Goal: Task Accomplishment & Management: Use online tool/utility

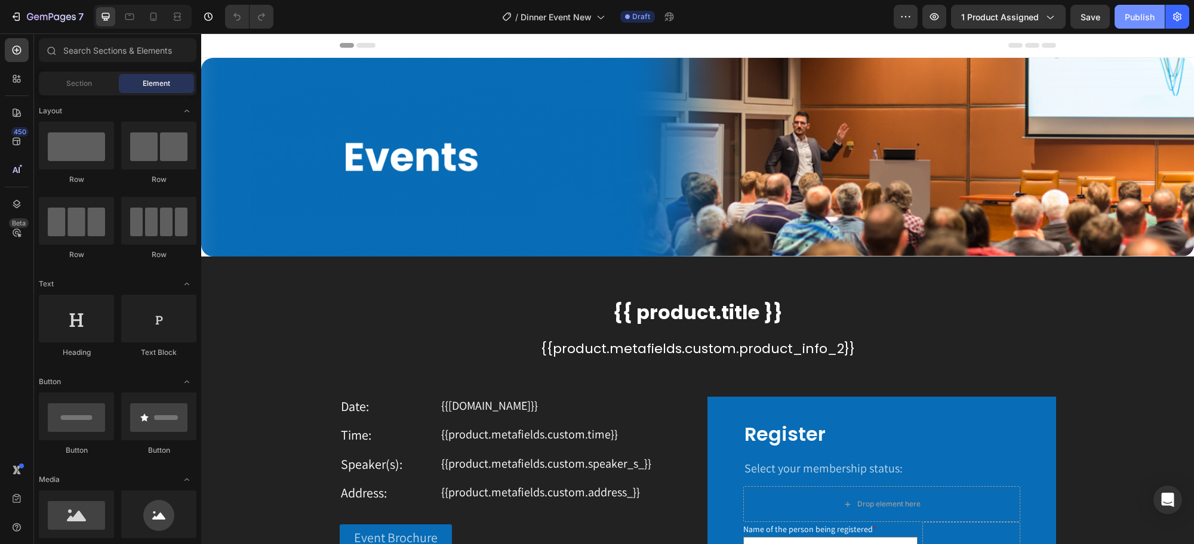
click at [1138, 14] on div "Publish" at bounding box center [1140, 17] width 30 height 13
drag, startPoint x: 1140, startPoint y: 21, endPoint x: 864, endPoint y: 13, distance: 276.0
click at [1139, 21] on div "Publish" at bounding box center [1140, 17] width 30 height 13
drag, startPoint x: 1128, startPoint y: 20, endPoint x: 621, endPoint y: 110, distance: 515.5
click at [1128, 20] on div "Publish" at bounding box center [1140, 17] width 30 height 13
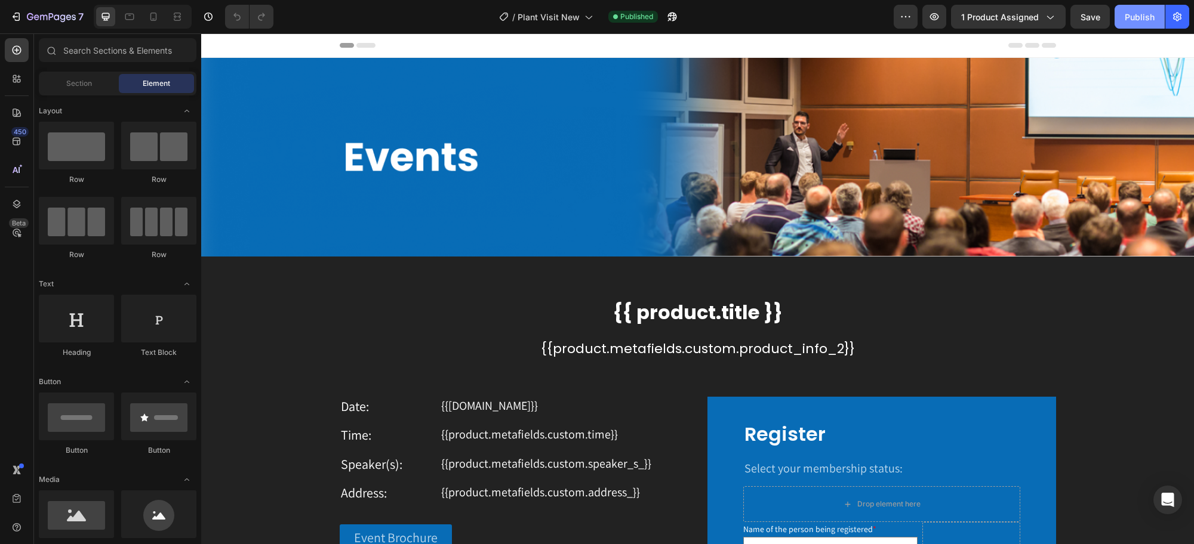
click at [1144, 21] on div "Publish" at bounding box center [1140, 17] width 30 height 13
click at [1126, 15] on div "Publish" at bounding box center [1140, 17] width 30 height 13
click at [1136, 24] on button "Publish" at bounding box center [1140, 17] width 50 height 24
click at [1141, 21] on div "Publish" at bounding box center [1140, 17] width 30 height 13
